Goal: Task Accomplishment & Management: Use online tool/utility

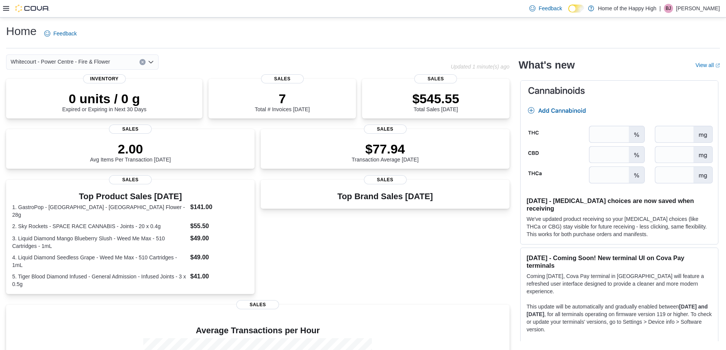
click at [8, 8] on icon at bounding box center [6, 8] width 6 height 6
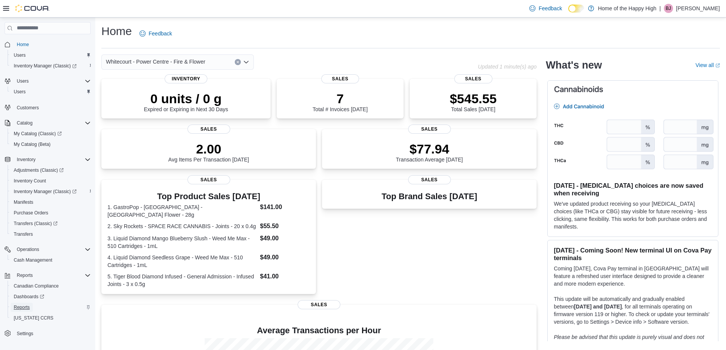
click at [22, 308] on span "Reports" at bounding box center [22, 307] width 16 height 6
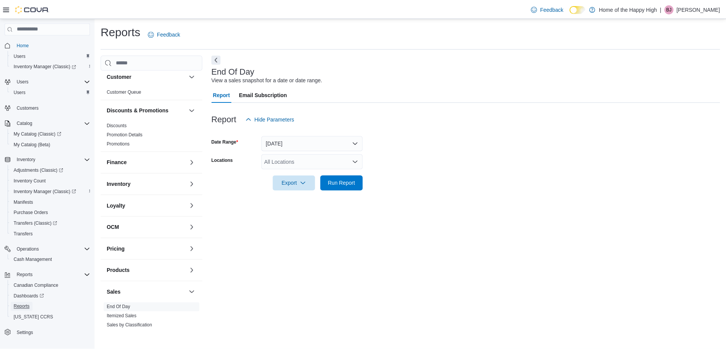
scroll to position [213, 0]
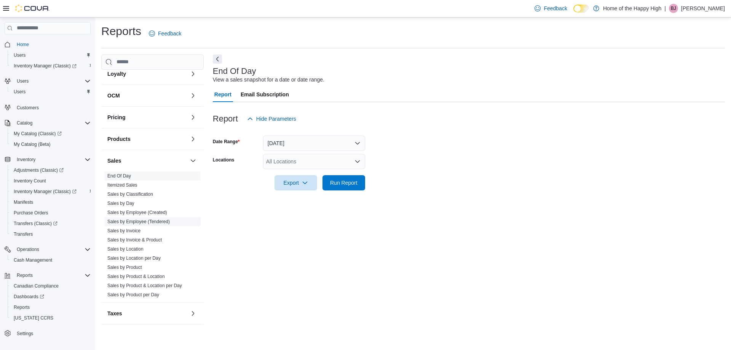
click at [149, 220] on link "Sales by Employee (Tendered)" at bounding box center [138, 221] width 62 height 5
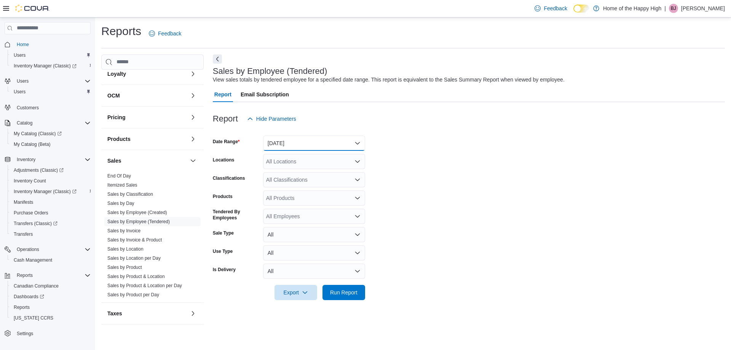
click at [295, 145] on button "[DATE]" at bounding box center [314, 143] width 102 height 15
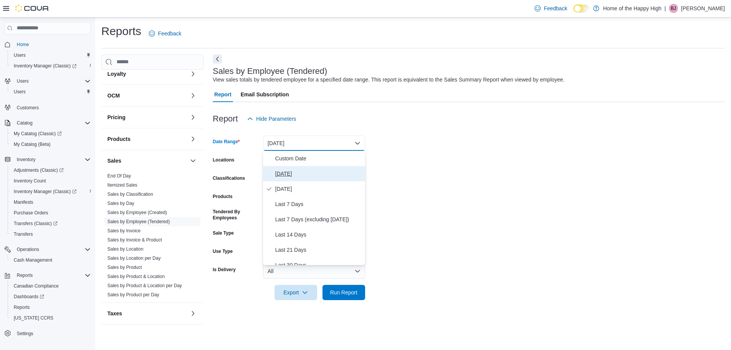
click at [279, 166] on button "[DATE]" at bounding box center [314, 173] width 102 height 15
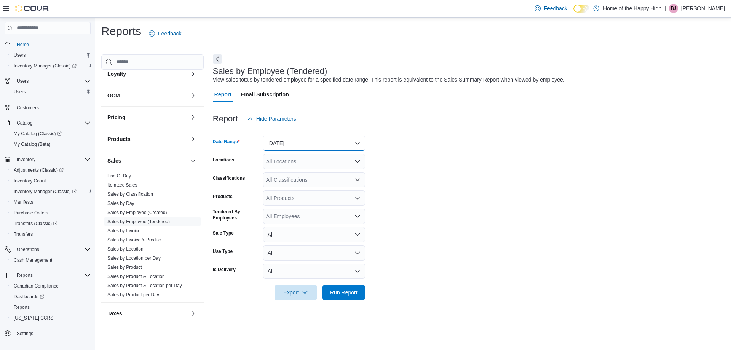
click at [286, 150] on button "[DATE]" at bounding box center [314, 143] width 102 height 15
click at [468, 129] on div at bounding box center [469, 130] width 512 height 9
click at [283, 163] on div "All Locations" at bounding box center [314, 161] width 102 height 15
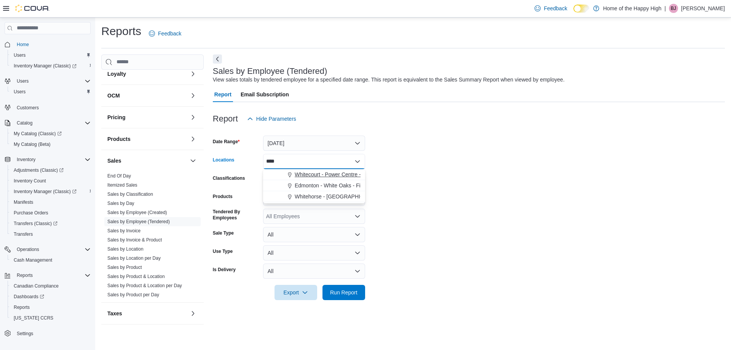
type input "****"
click at [316, 176] on span "Whitecourt - Power Centre - Fire & Flower" at bounding box center [344, 175] width 99 height 8
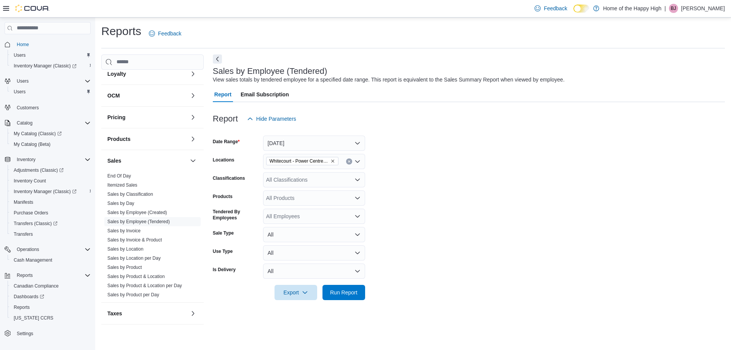
click at [454, 175] on form "Date Range [DATE] Locations [GEOGRAPHIC_DATA] - Power Centre - Fire & Flower Cl…" at bounding box center [469, 213] width 512 height 174
click at [352, 287] on span "Run Report" at bounding box center [344, 292] width 34 height 15
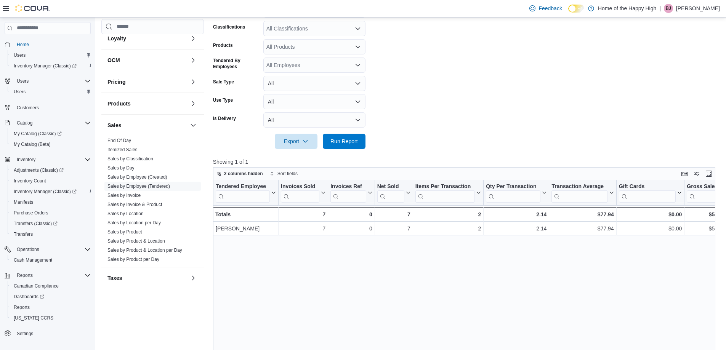
scroll to position [152, 0]
